Goal: Task Accomplishment & Management: Manage account settings

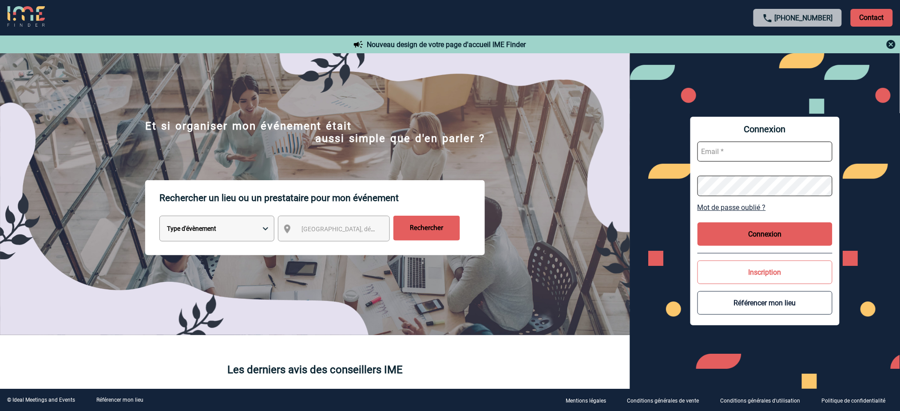
type input "[EMAIL_ADDRESS][DOMAIN_NAME]"
click at [764, 241] on button "Connexion" at bounding box center [764, 234] width 135 height 24
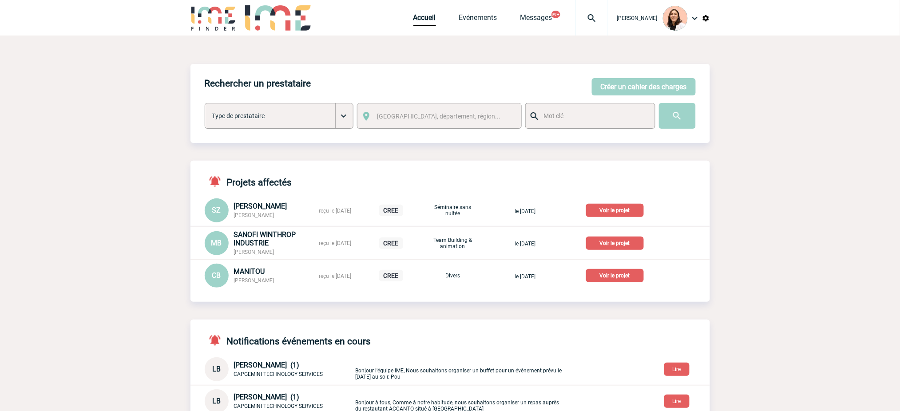
click at [585, 19] on img at bounding box center [592, 18] width 32 height 11
click at [585, 63] on input "search" at bounding box center [549, 68] width 122 height 13
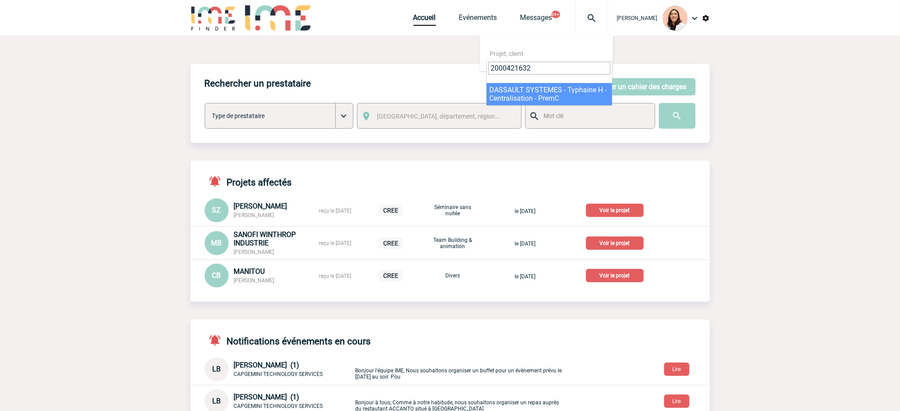
type input "2000421632"
select select "21133"
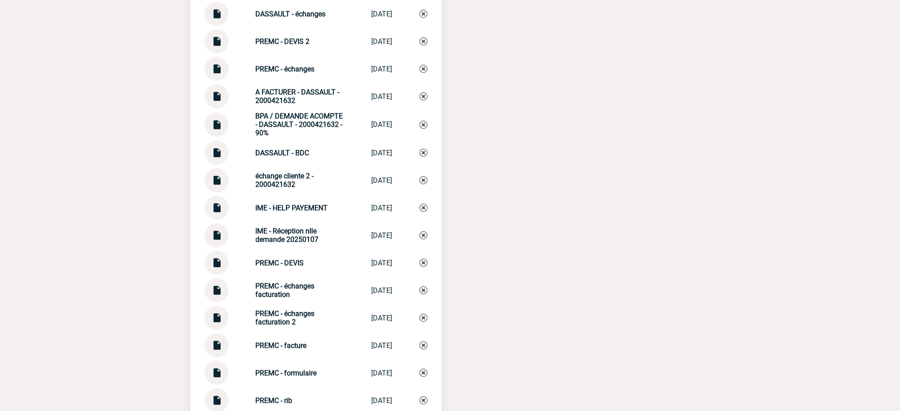
scroll to position [952, 0]
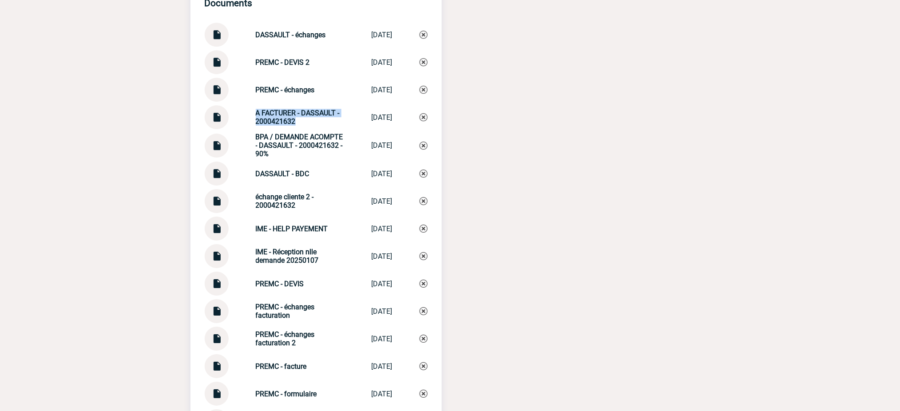
drag, startPoint x: 302, startPoint y: 130, endPoint x: 251, endPoint y: 113, distance: 53.8
click at [251, 113] on div "A FACTURER - DASSAULT - 2000421632 A FACTURER - DA... 09/09/2025" at bounding box center [316, 117] width 223 height 24
copy strong "A FACTURER - DASSAULT - 2000421632"
click at [426, 121] on img at bounding box center [423, 117] width 8 height 8
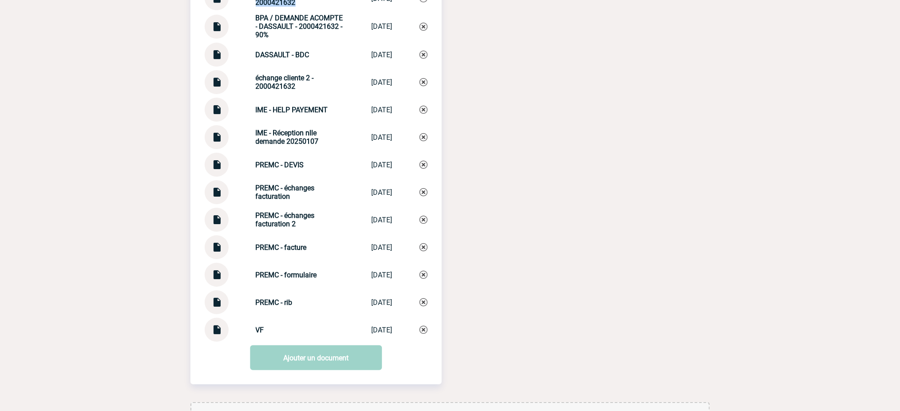
scroll to position [1130, 0]
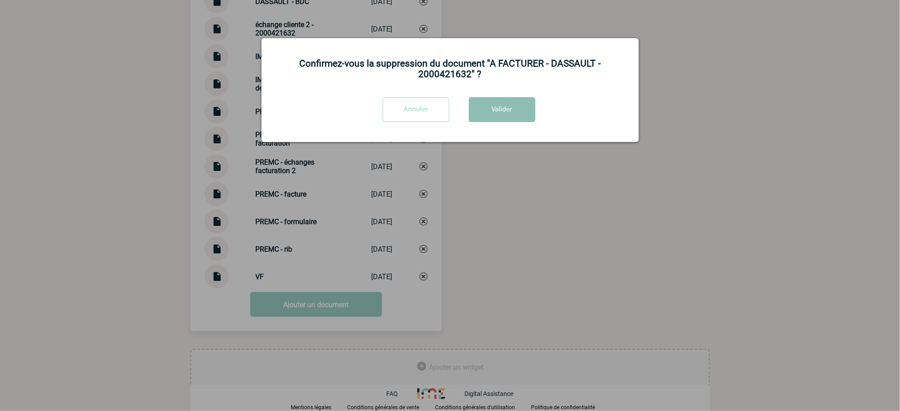
click at [479, 117] on button "Valider" at bounding box center [502, 109] width 67 height 25
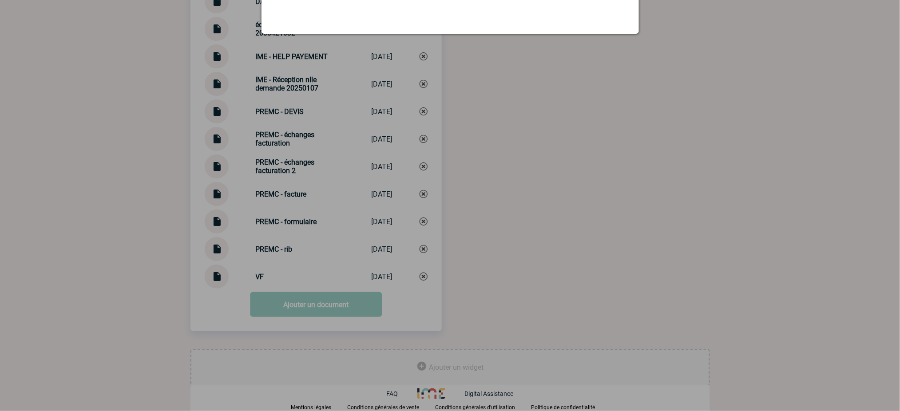
scroll to position [1102, 0]
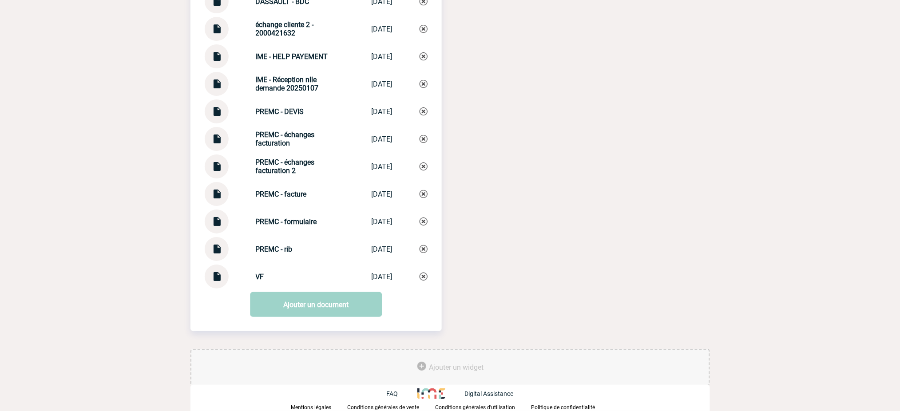
click at [335, 308] on link "Ajouter un document" at bounding box center [316, 304] width 132 height 25
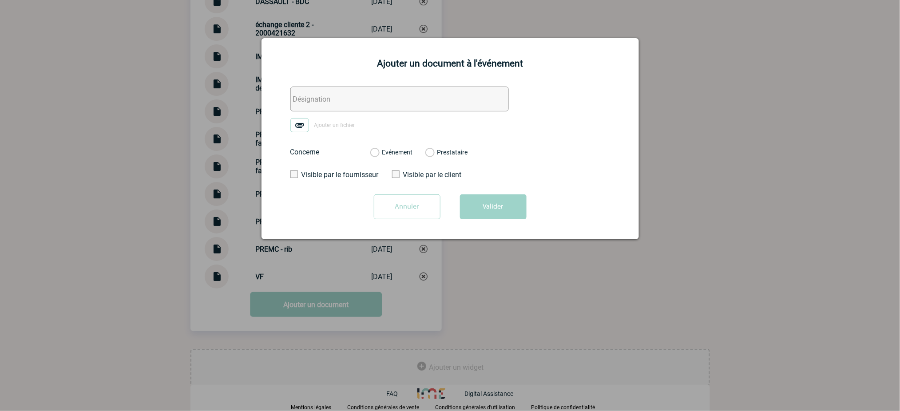
click at [385, 92] on input "text" at bounding box center [399, 99] width 218 height 25
paste input "A FACTURER - DASSAULT - 2000421632"
type input "A FACTURER - DASSAULT - 2000421632"
click at [303, 120] on img at bounding box center [299, 125] width 19 height 14
click at [0, 0] on input "Ajouter un fichier" at bounding box center [0, 0] width 0 height 0
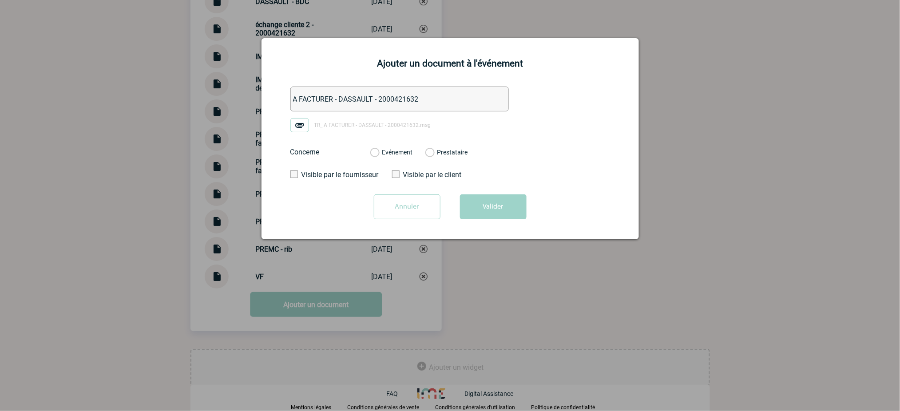
click at [379, 152] on label "Evénement" at bounding box center [374, 153] width 8 height 8
click at [0, 0] on input "Evénement" at bounding box center [0, 0] width 0 height 0
drag, startPoint x: 489, startPoint y: 210, endPoint x: 898, endPoint y: 148, distance: 413.5
click at [490, 210] on button "Valider" at bounding box center [493, 206] width 67 height 25
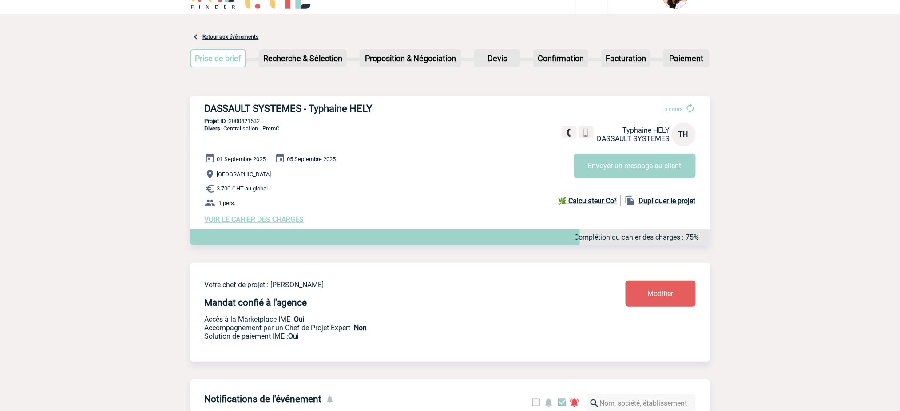
scroll to position [0, 0]
